Goal: Complete application form

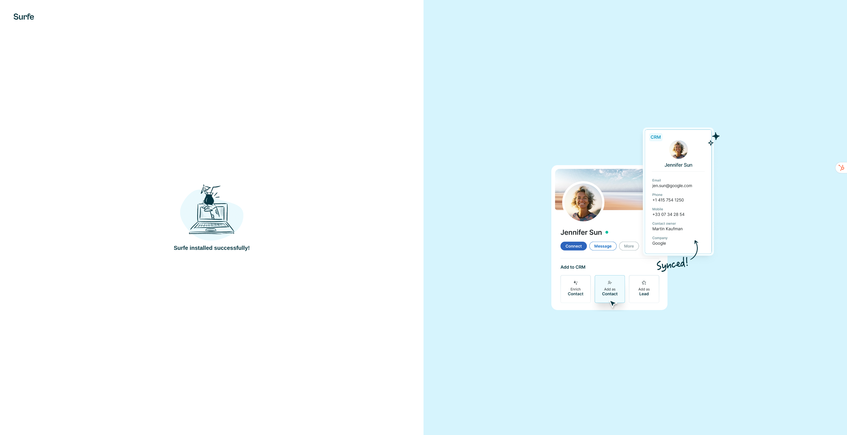
click at [668, 165] on img at bounding box center [635, 218] width 168 height 188
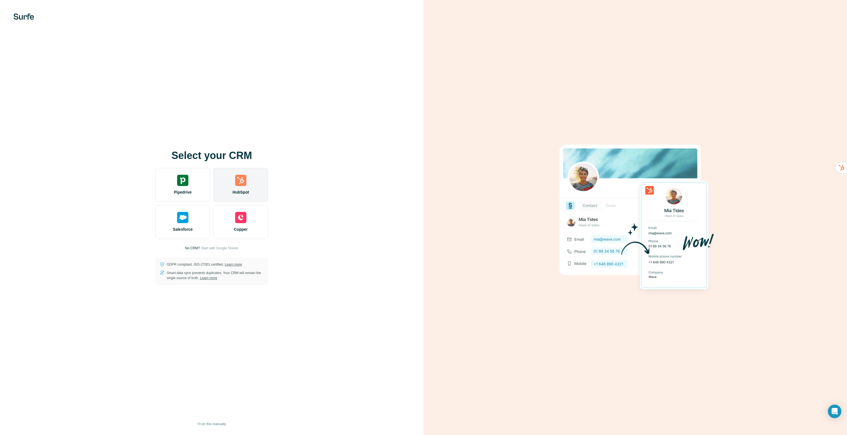
click at [258, 187] on div "HubSpot" at bounding box center [240, 185] width 55 height 34
click at [242, 187] on div "HubSpot" at bounding box center [240, 185] width 55 height 34
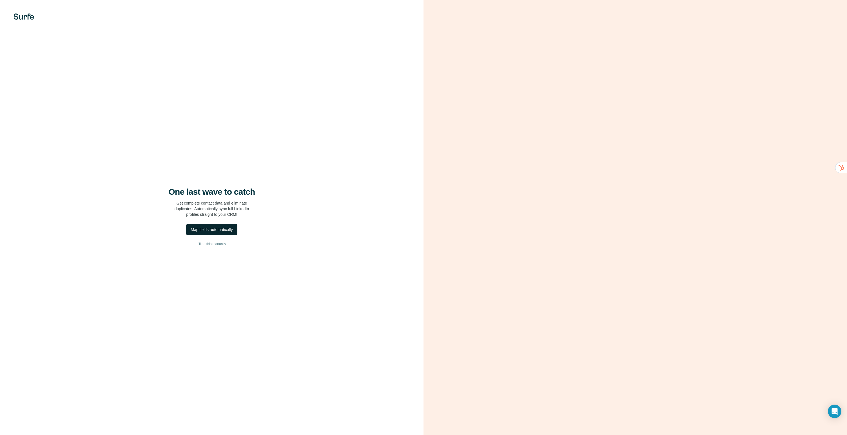
click at [227, 230] on div "Map fields automatically" at bounding box center [212, 230] width 42 height 6
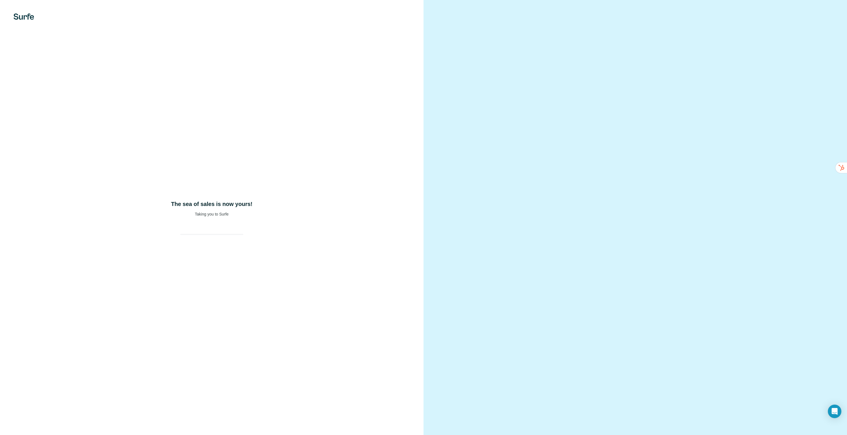
drag, startPoint x: 240, startPoint y: 233, endPoint x: 254, endPoint y: 232, distance: 13.8
click at [241, 232] on div at bounding box center [212, 229] width 72 height 11
